Goal: Information Seeking & Learning: Learn about a topic

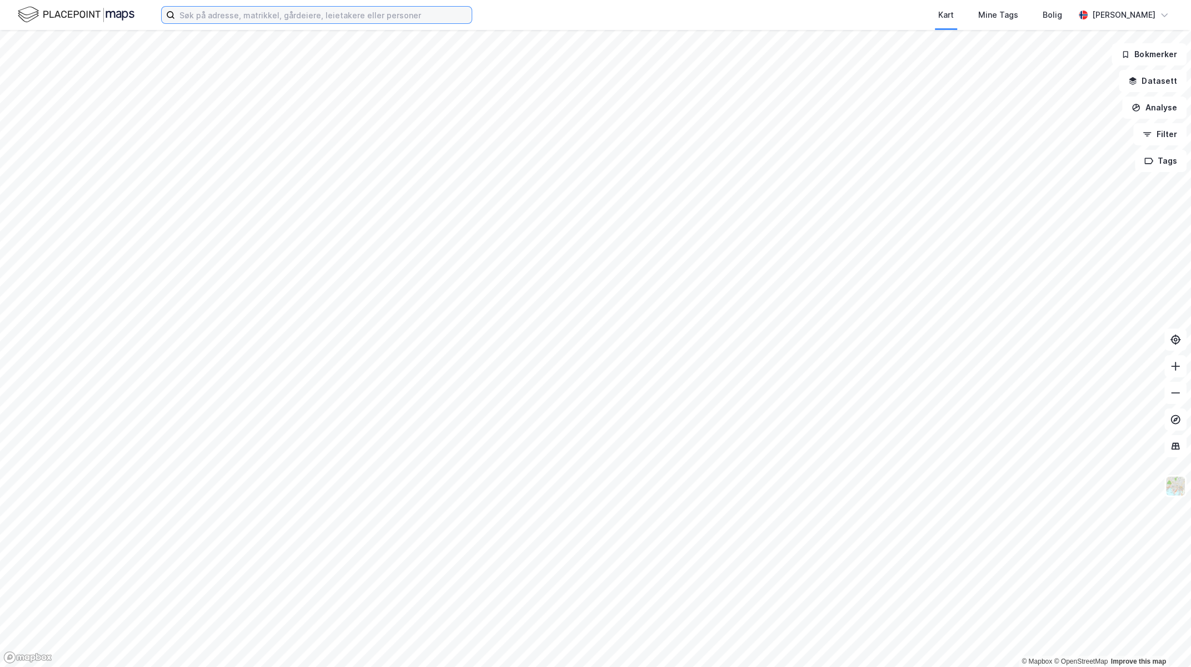
click at [227, 18] on input at bounding box center [323, 15] width 297 height 17
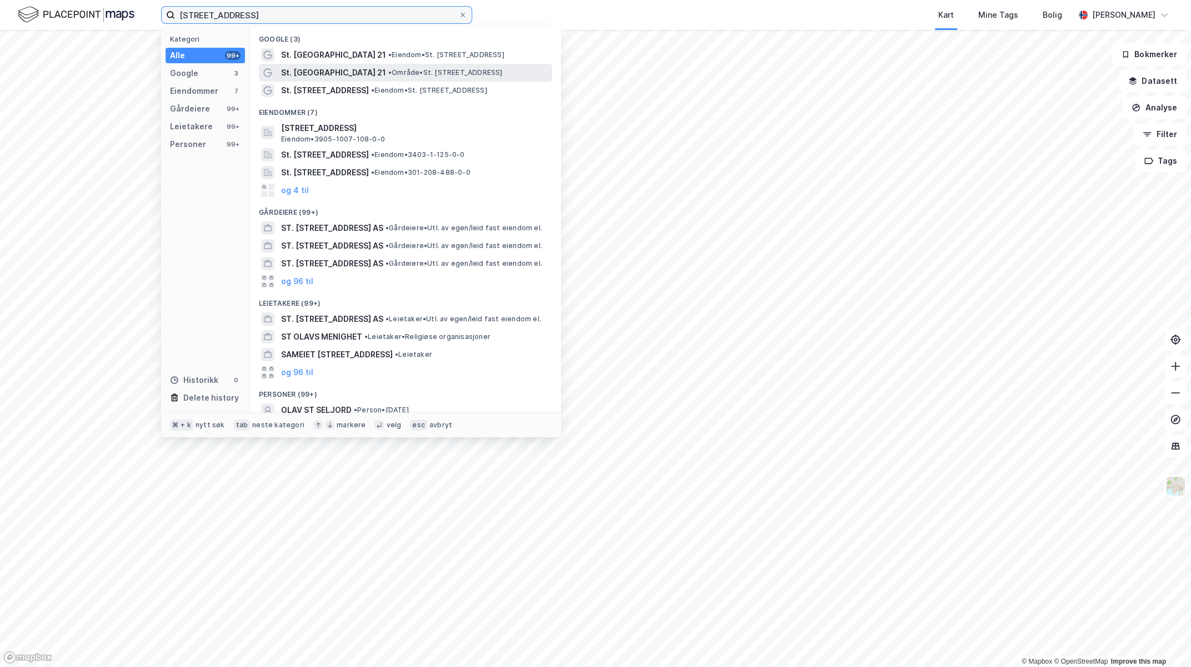
type input "[STREET_ADDRESS]"
click at [324, 72] on span "St. [GEOGRAPHIC_DATA] 21" at bounding box center [333, 72] width 105 height 13
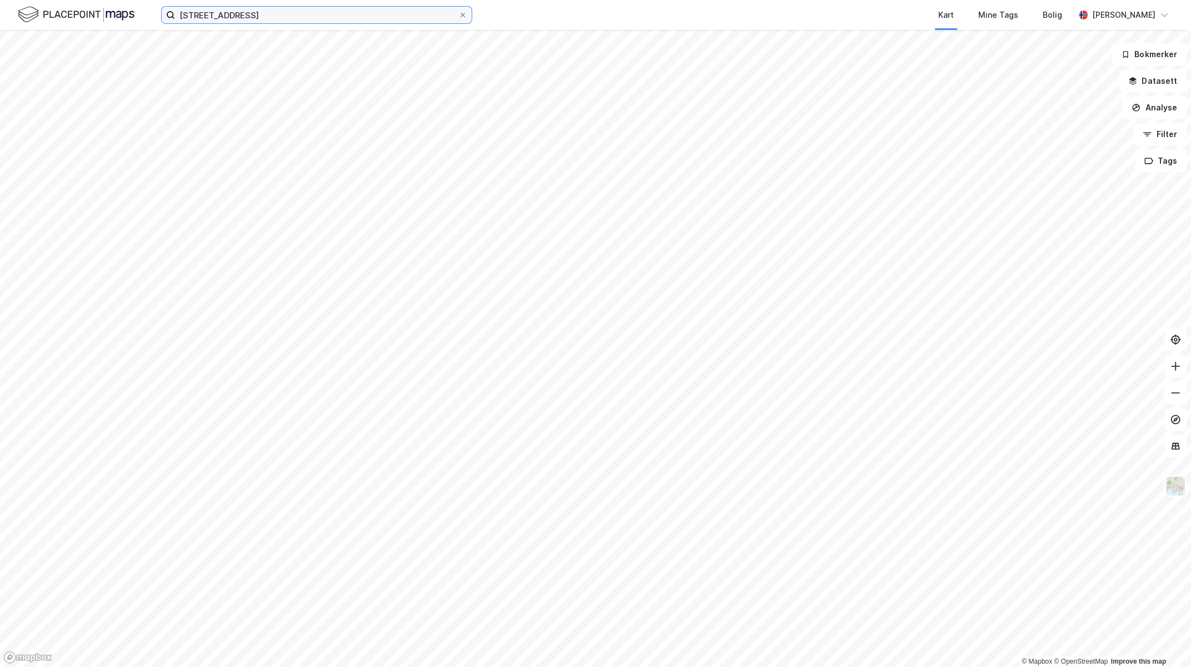
click at [278, 17] on input "[STREET_ADDRESS]" at bounding box center [316, 15] width 283 height 17
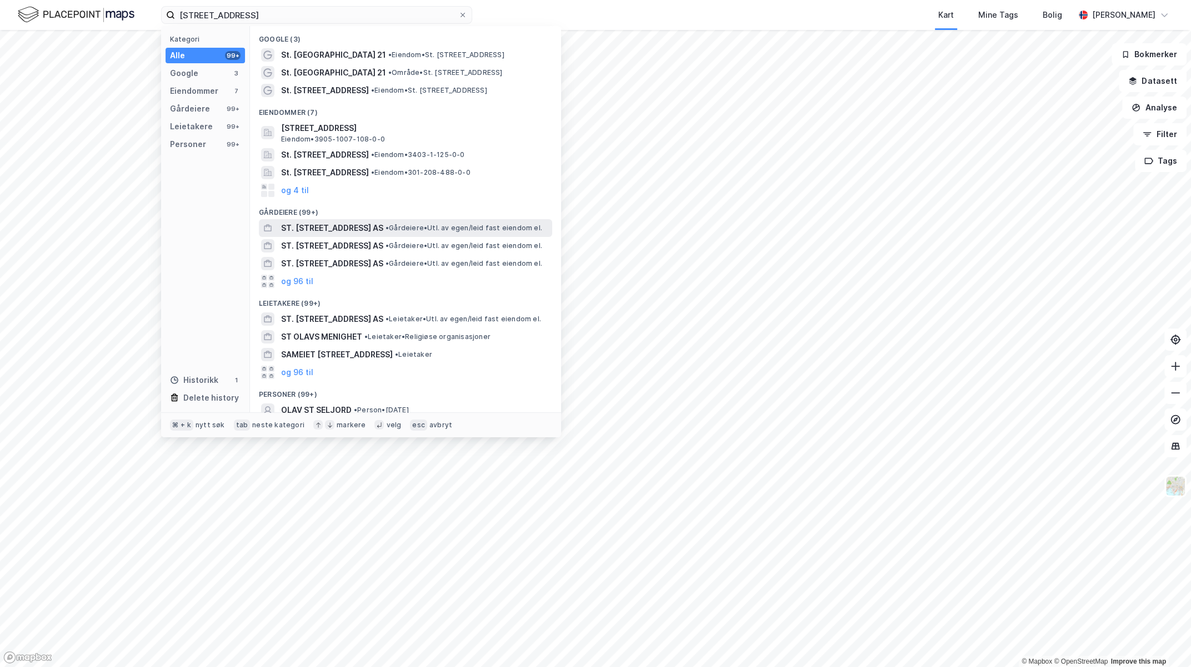
click at [339, 225] on span "ST. [STREET_ADDRESS] AS" at bounding box center [332, 228] width 102 height 13
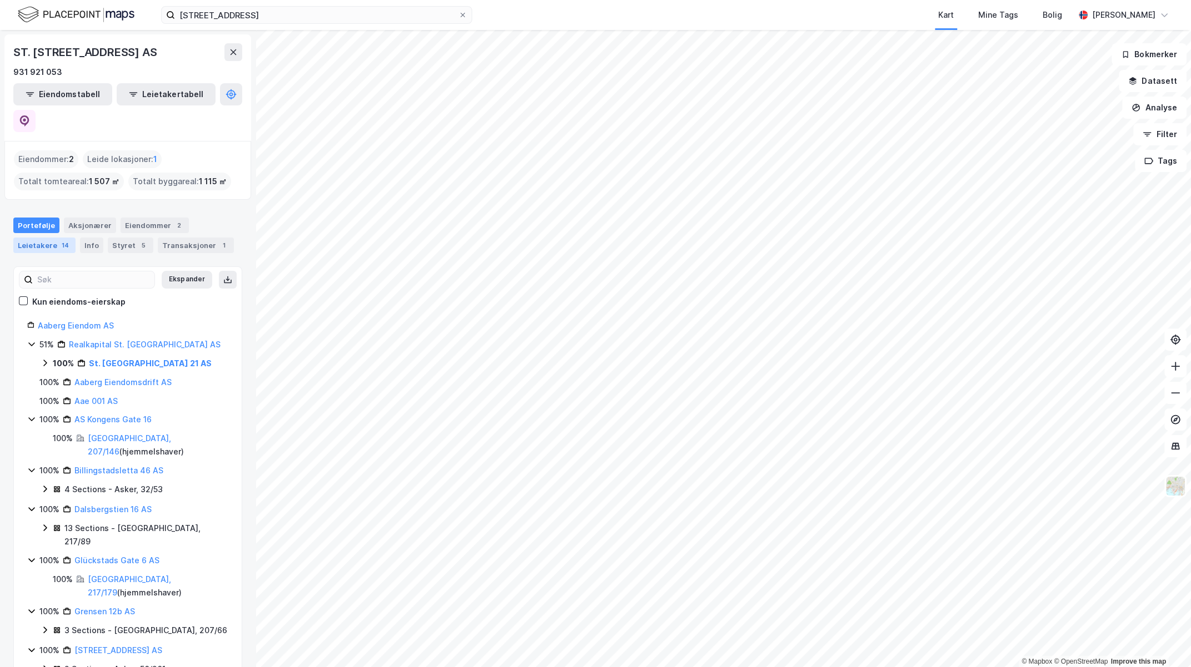
click at [51, 238] on div "Leietakere 14" at bounding box center [44, 246] width 62 height 16
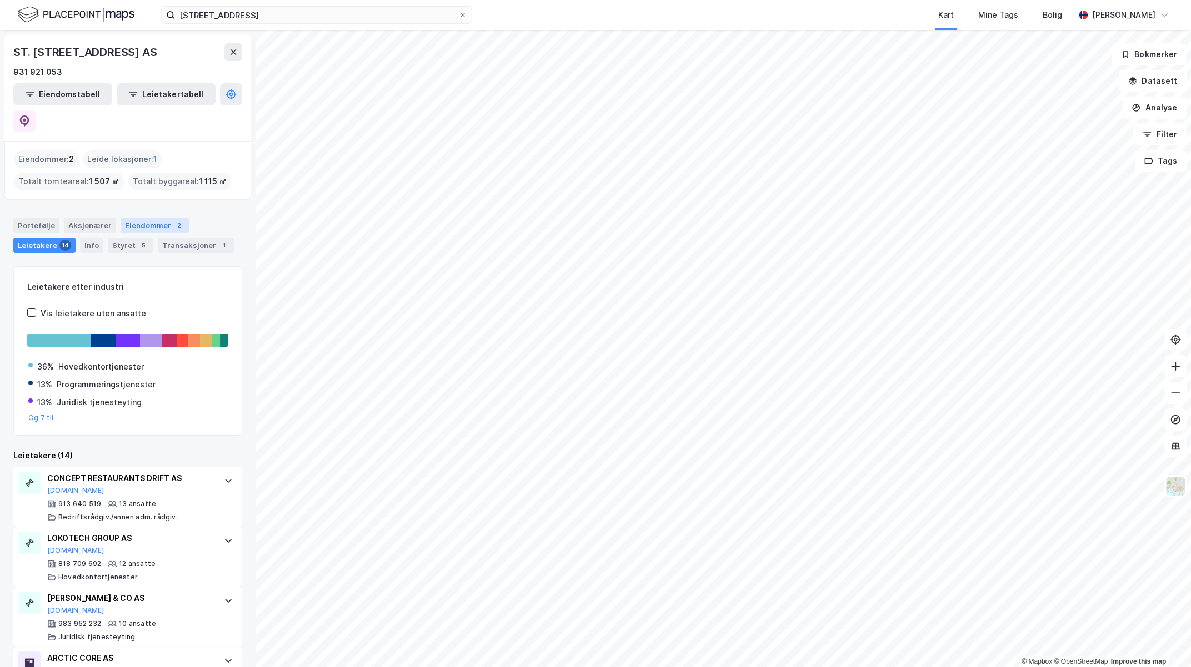
click at [143, 218] on div "Eiendommer 2" at bounding box center [155, 226] width 68 height 16
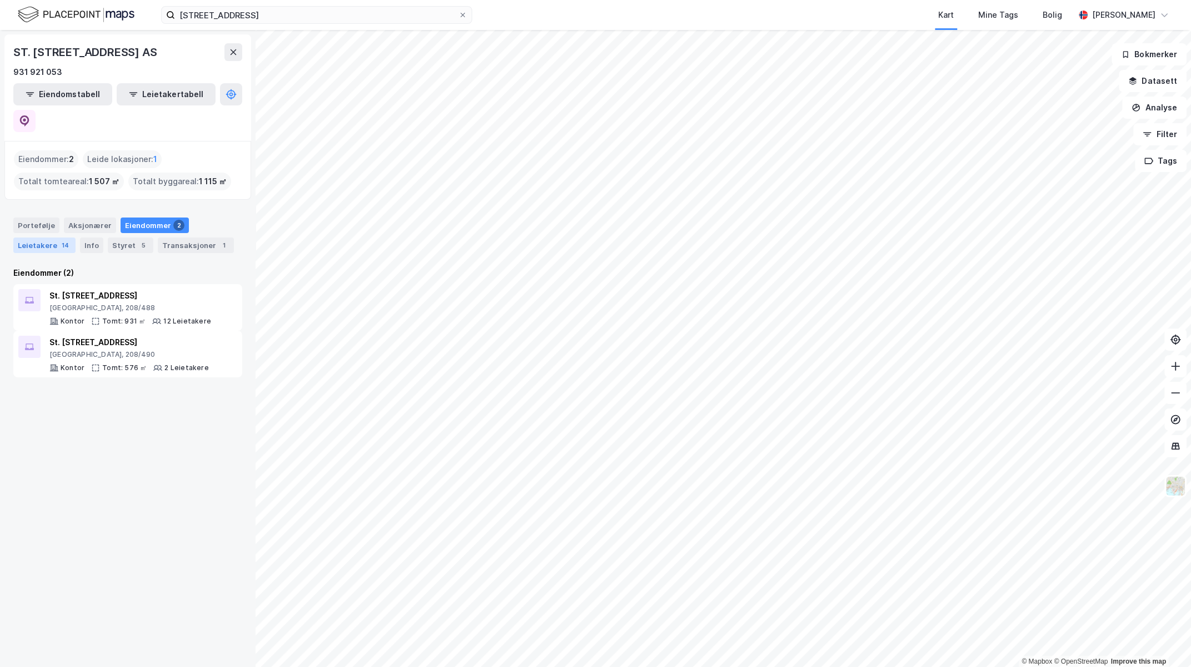
click at [36, 238] on div "Leietakere 14" at bounding box center [44, 246] width 62 height 16
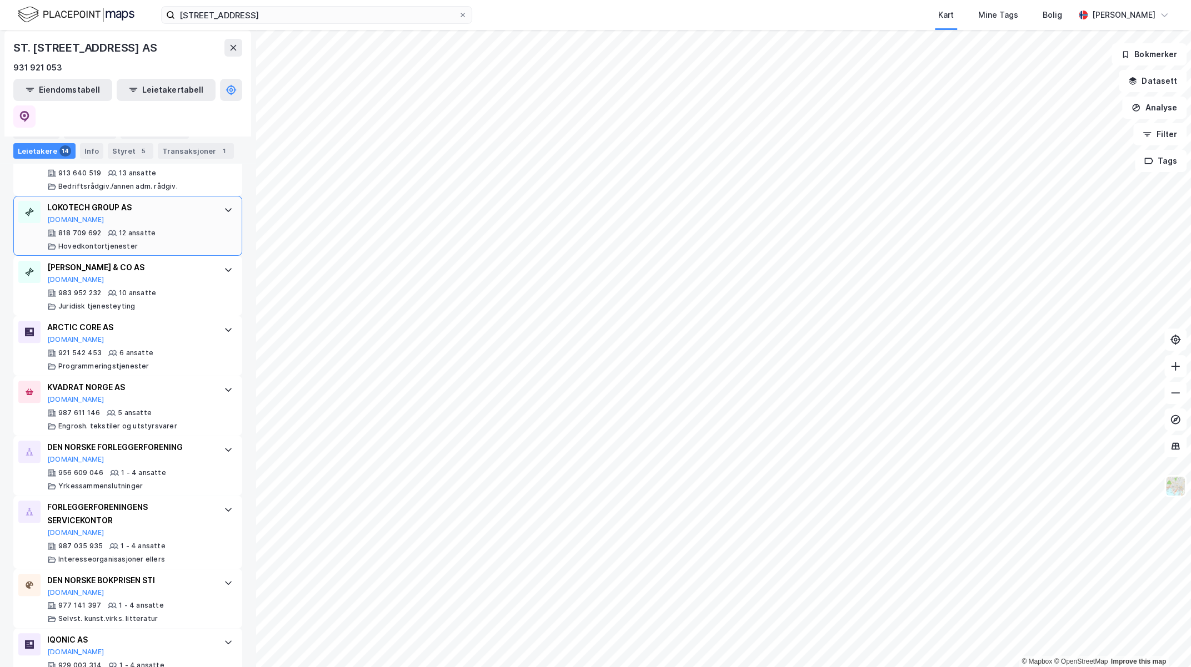
scroll to position [334, 0]
